Goal: Information Seeking & Learning: Learn about a topic

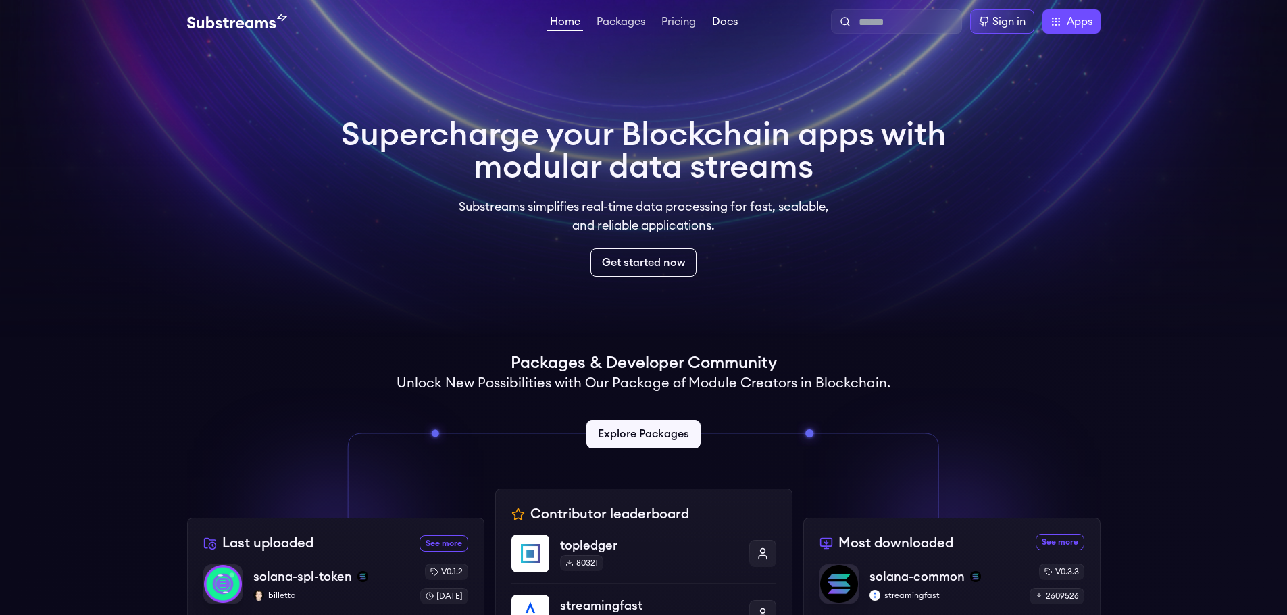
click at [719, 24] on link "Docs" at bounding box center [724, 23] width 31 height 14
click at [627, 22] on link "Packages" at bounding box center [621, 23] width 54 height 14
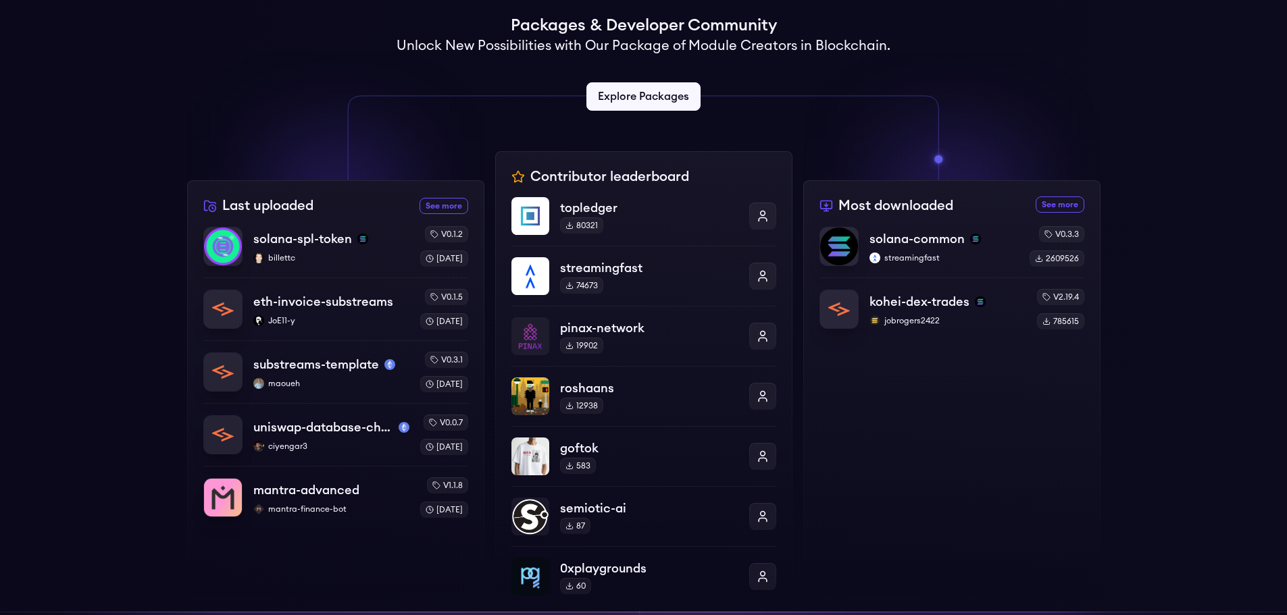
scroll to position [608, 0]
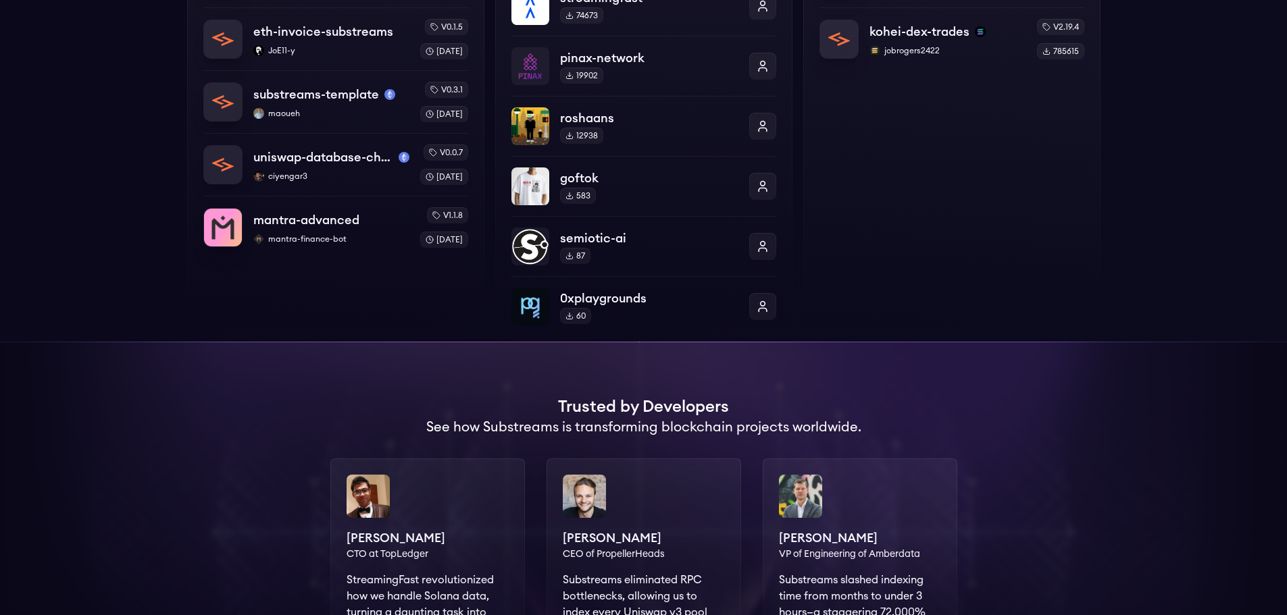
drag, startPoint x: 1053, startPoint y: 259, endPoint x: 975, endPoint y: 226, distance: 85.1
click at [975, 226] on div "Most downloaded See more most downloaded packages solana-common streamingfast v…" at bounding box center [951, 126] width 297 height 432
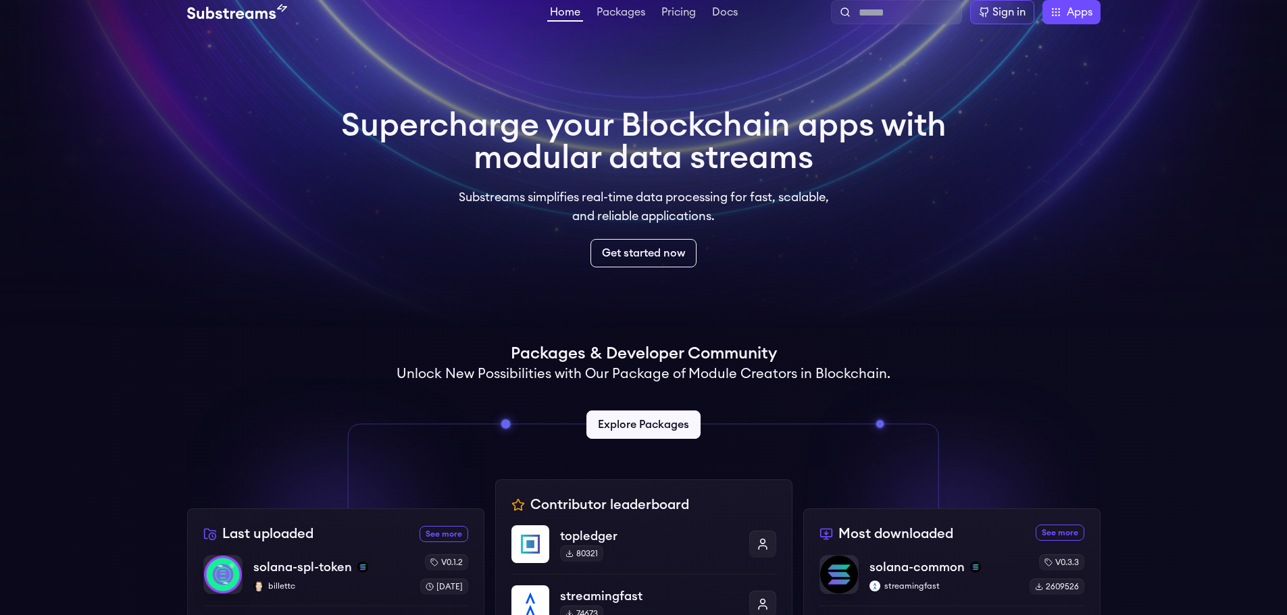
scroll to position [7, 0]
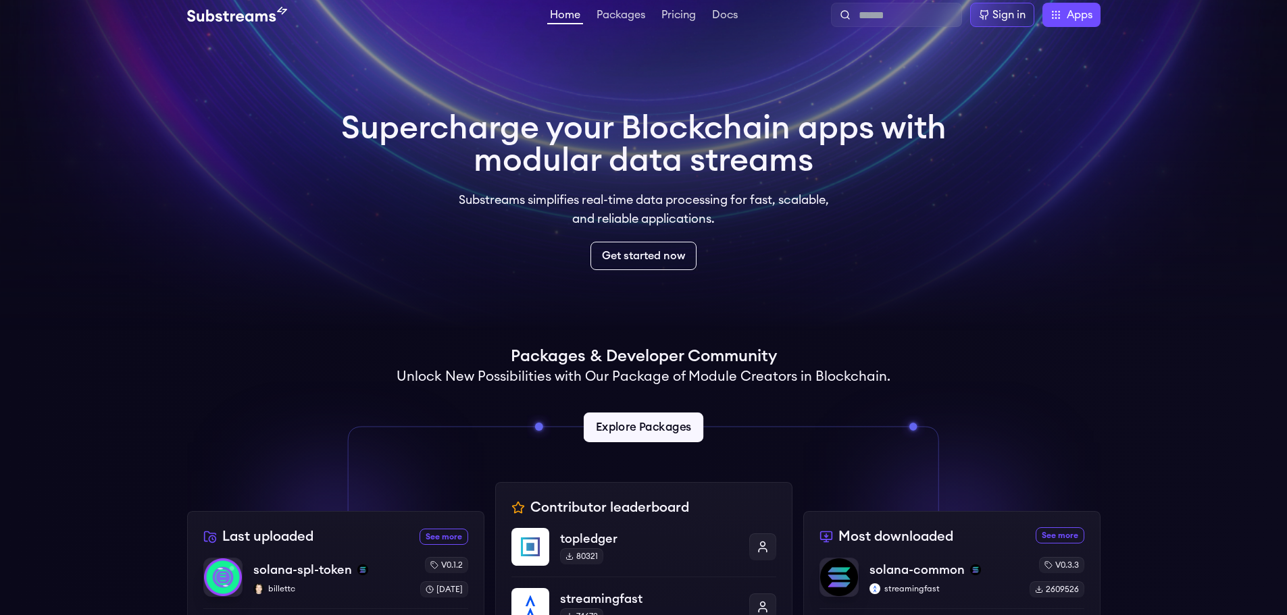
click at [626, 424] on link "Explore Packages" at bounding box center [644, 428] width 120 height 30
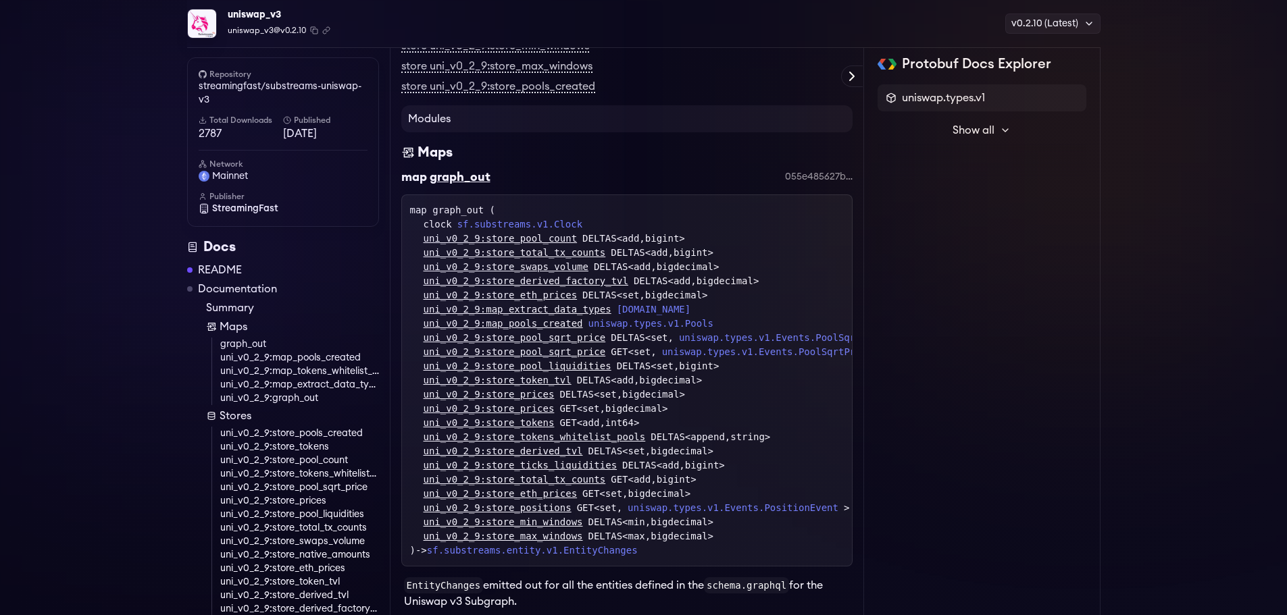
scroll to position [957, 0]
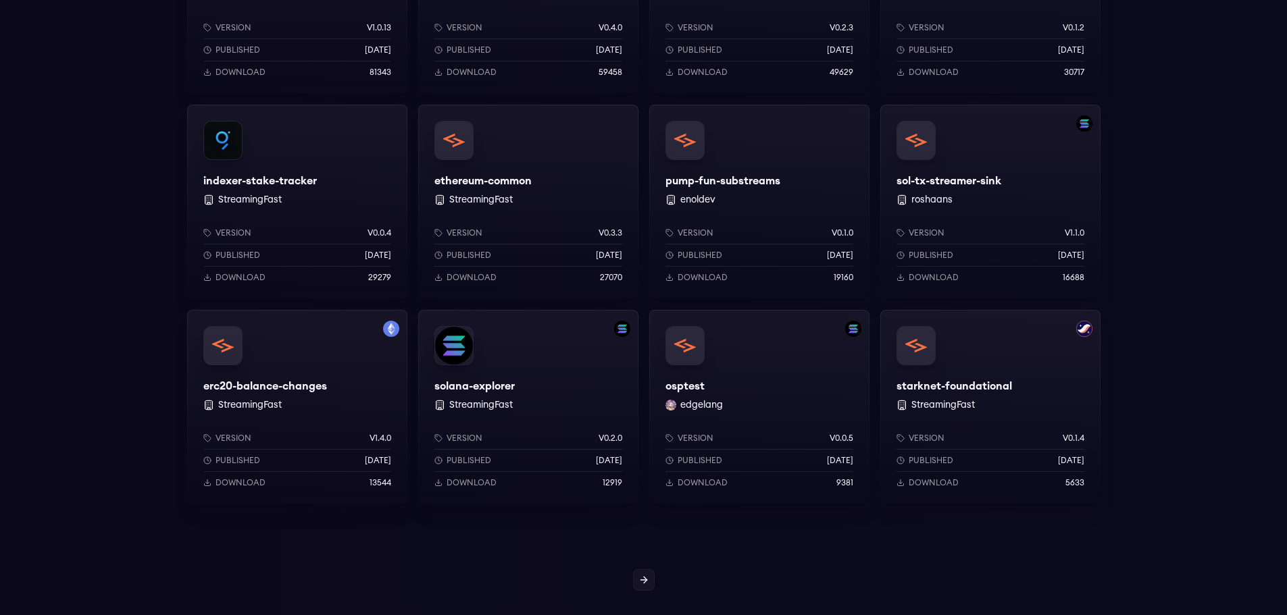
scroll to position [1216, 0]
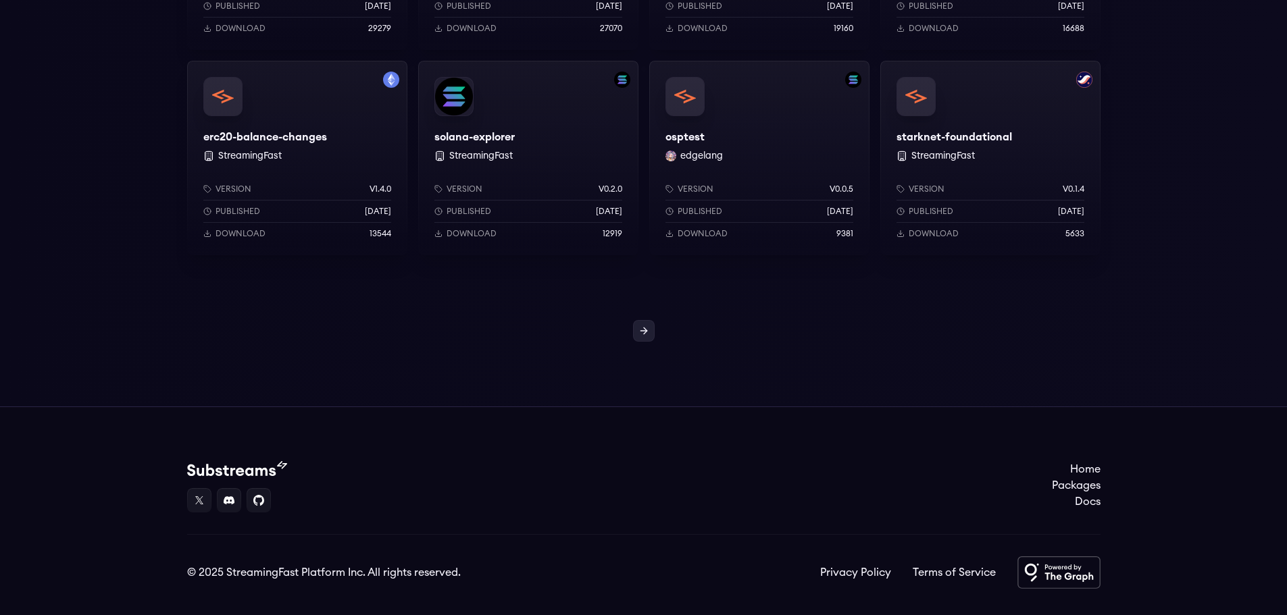
click at [654, 333] on link at bounding box center [644, 331] width 22 height 22
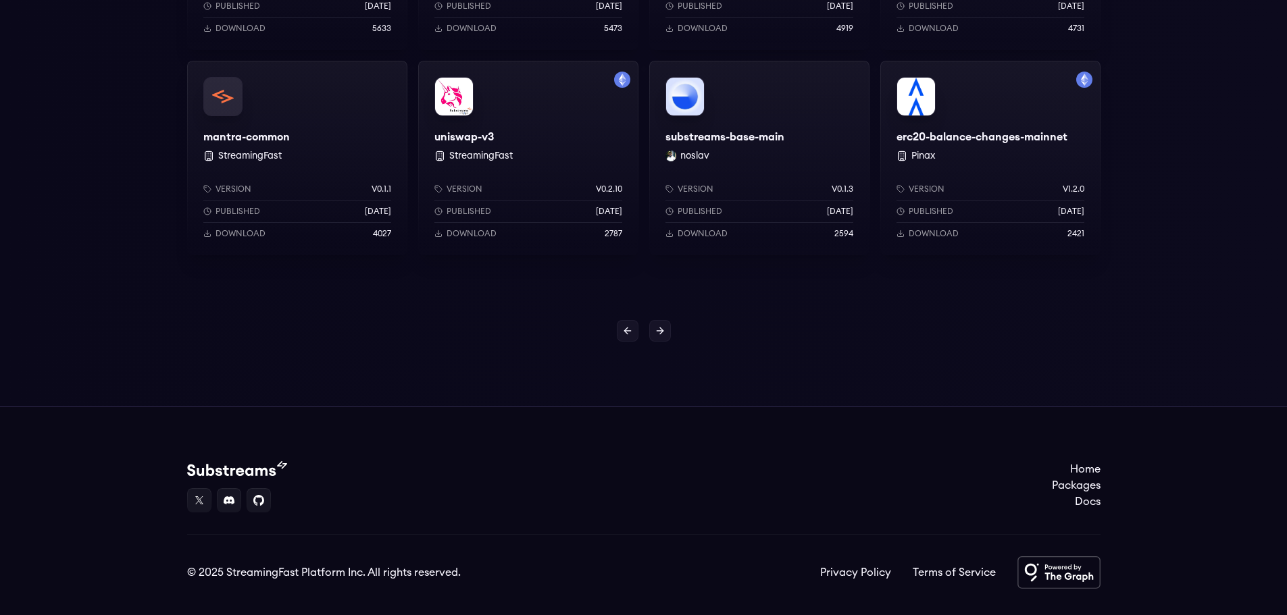
scroll to position [1244, 0]
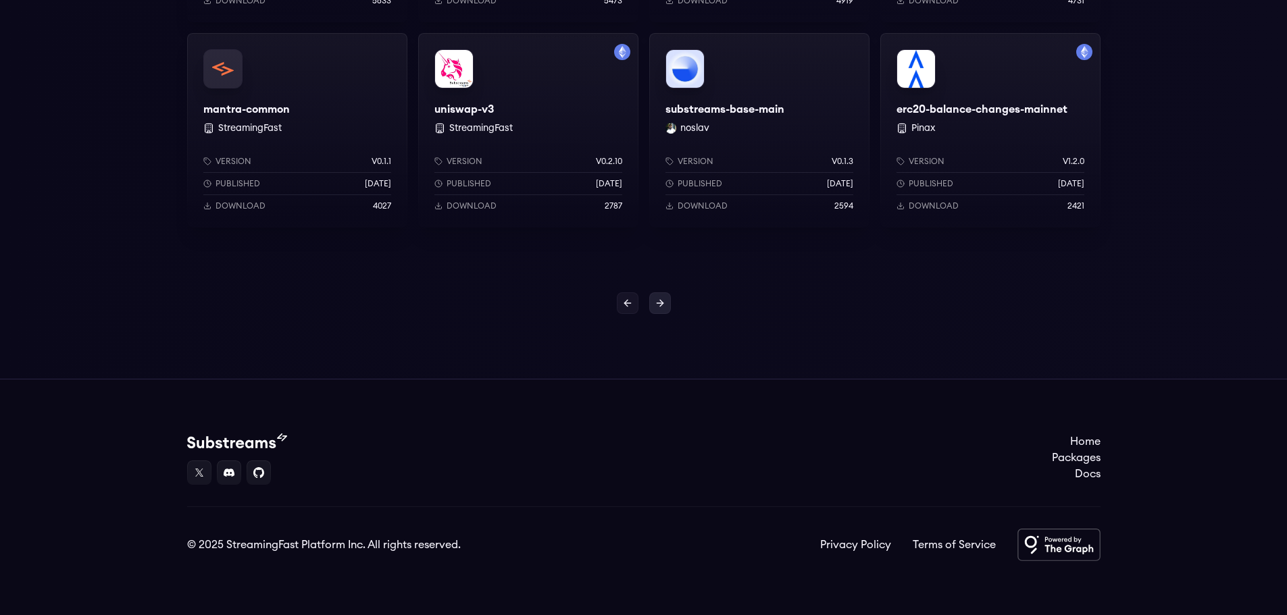
click at [658, 307] on icon at bounding box center [660, 303] width 11 height 11
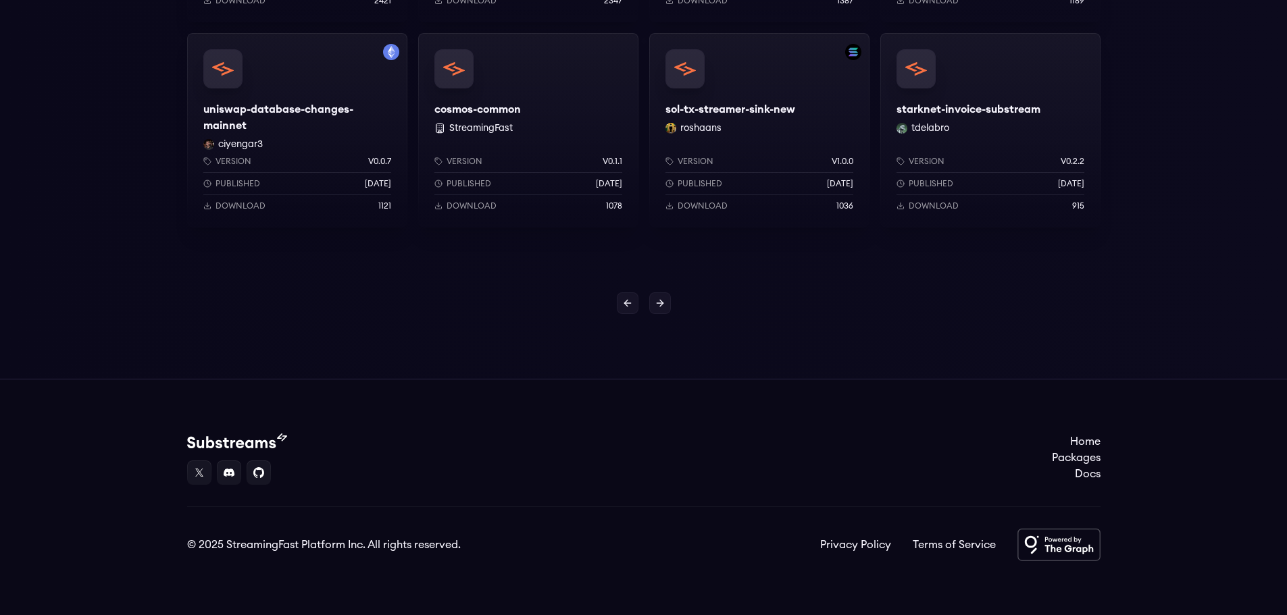
scroll to position [1216, 0]
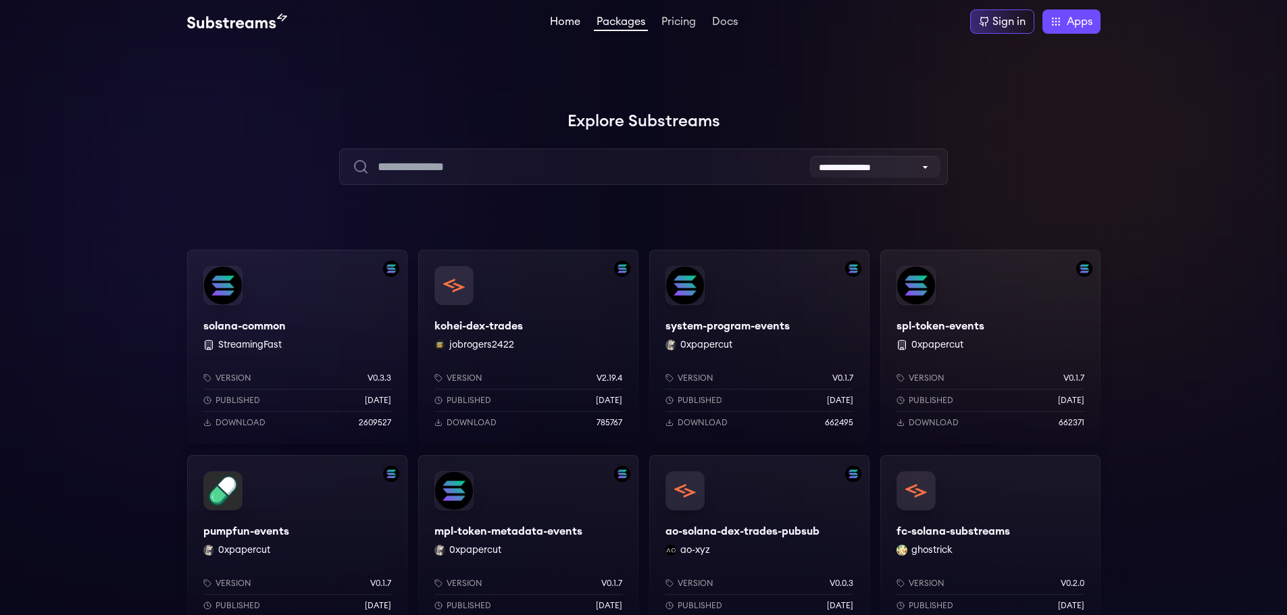
click at [549, 20] on link "Home" at bounding box center [565, 23] width 36 height 14
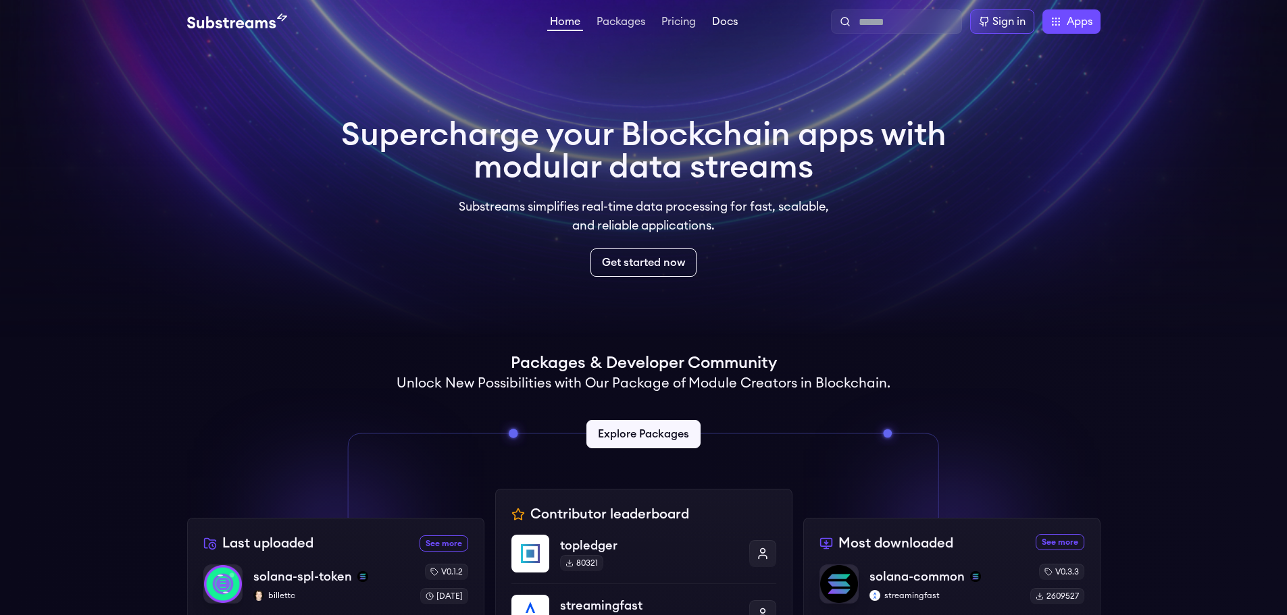
click at [734, 18] on link "Docs" at bounding box center [724, 23] width 31 height 14
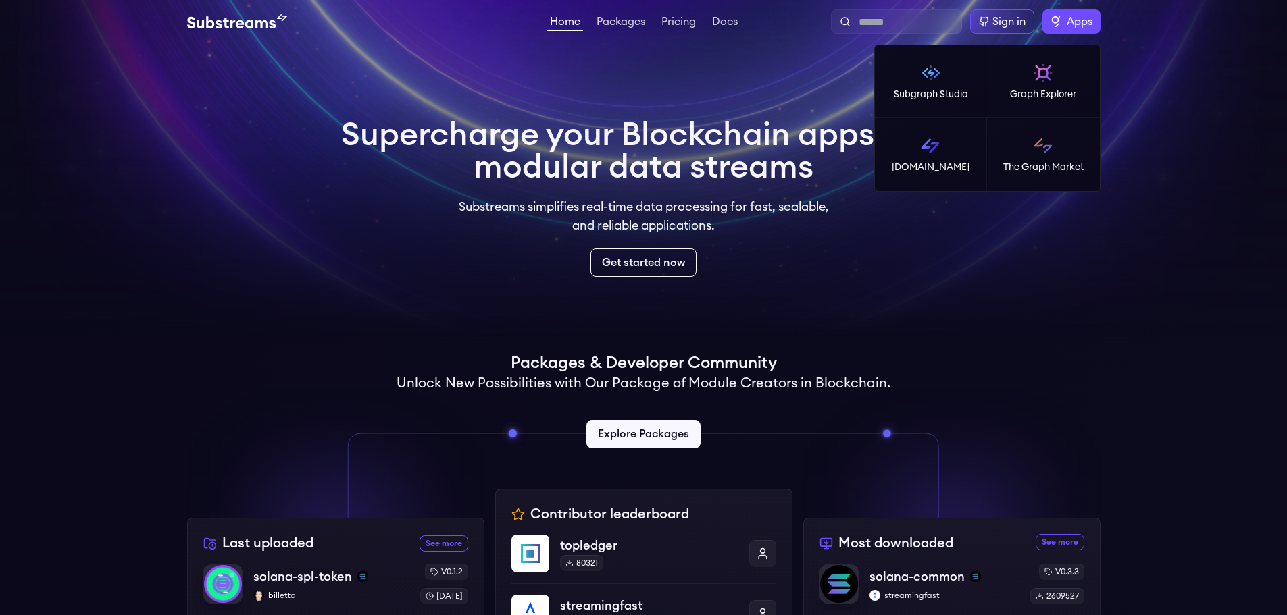
click at [1087, 23] on span "Apps" at bounding box center [1080, 22] width 26 height 16
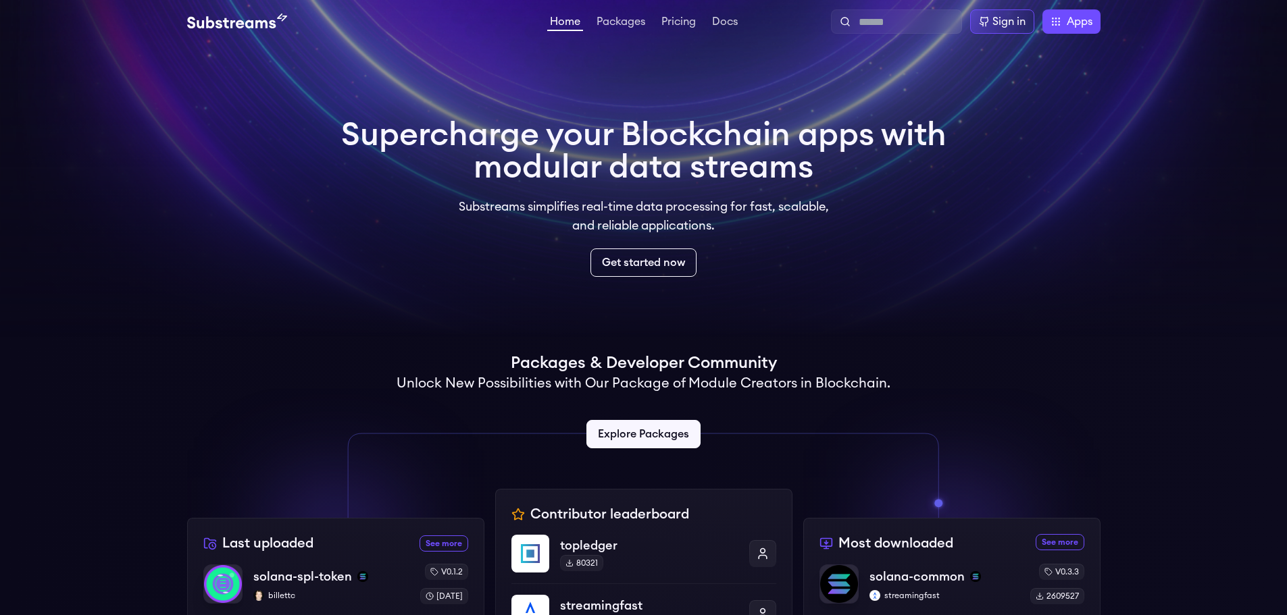
click at [711, 74] on video at bounding box center [643, 169] width 1287 height 338
click at [676, 30] on div "Home Packages Pricing Docs Home Packages Pricing Docs Sign in Apps Subgraph Stu…" at bounding box center [643, 21] width 913 height 24
drag, startPoint x: 676, startPoint y: 30, endPoint x: 676, endPoint y: 16, distance: 14.2
click at [676, 16] on li "Pricing" at bounding box center [679, 22] width 40 height 16
click at [676, 18] on link "Pricing" at bounding box center [679, 23] width 40 height 14
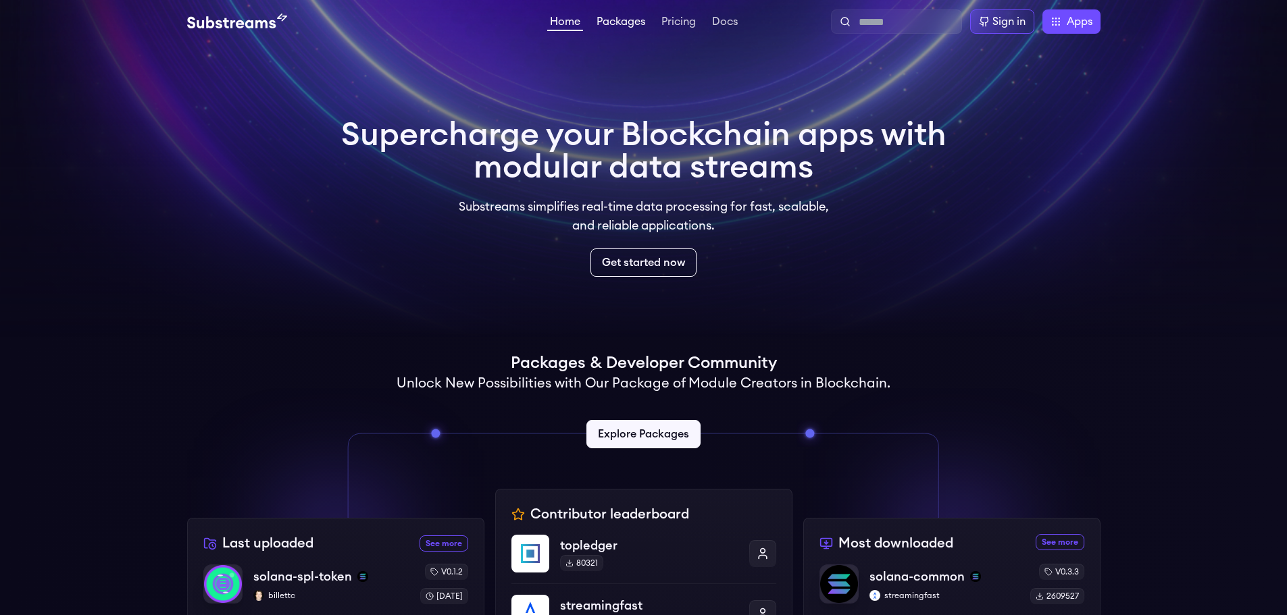
drag, startPoint x: 659, startPoint y: 16, endPoint x: 622, endPoint y: 17, distance: 37.2
drag, startPoint x: 622, startPoint y: 17, endPoint x: 440, endPoint y: 75, distance: 190.8
click at [426, 92] on video at bounding box center [643, 169] width 1287 height 338
click at [607, 22] on link "Packages" at bounding box center [621, 23] width 54 height 14
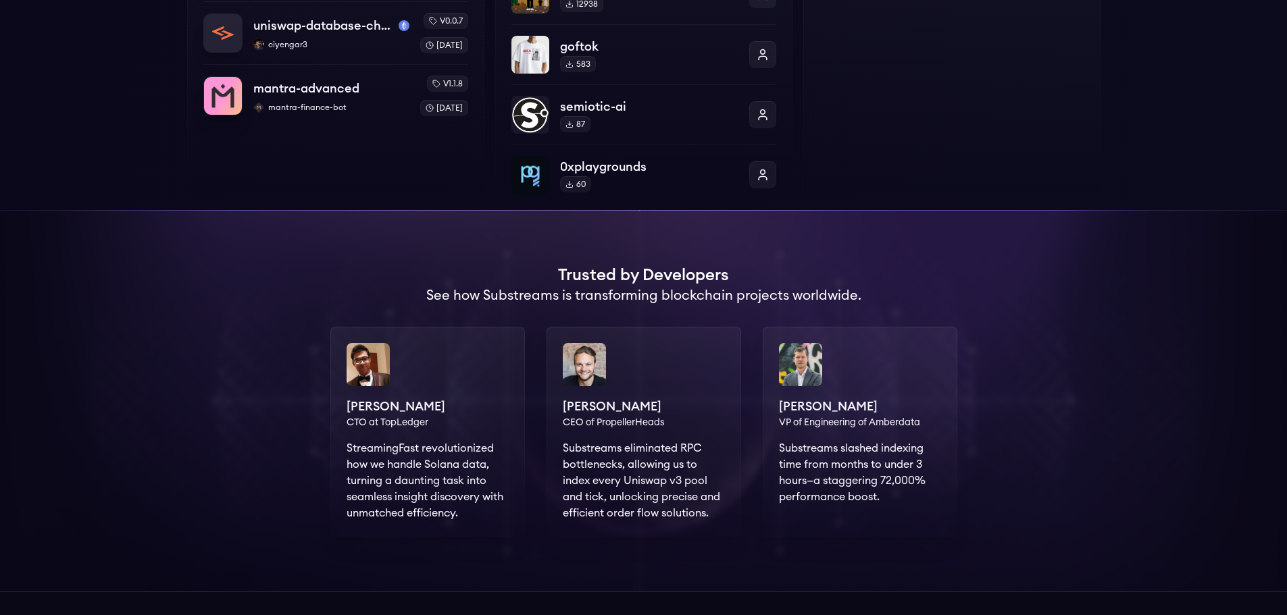
scroll to position [743, 0]
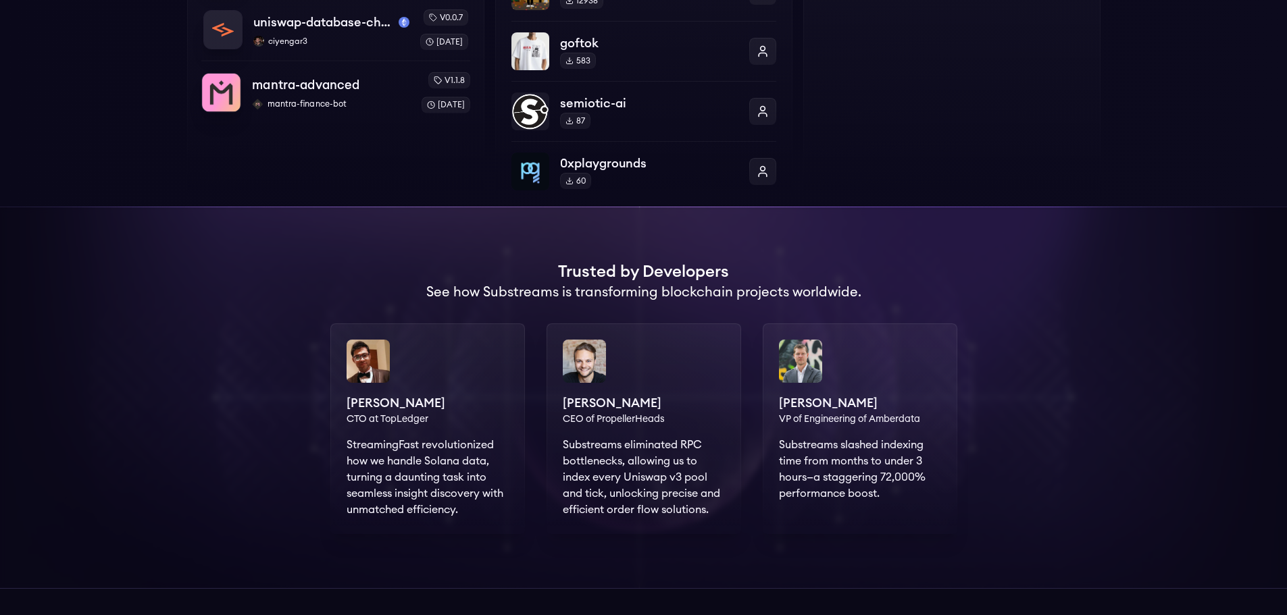
click at [275, 89] on p "mantra-advanced" at bounding box center [305, 85] width 107 height 19
